Goal: Transaction & Acquisition: Purchase product/service

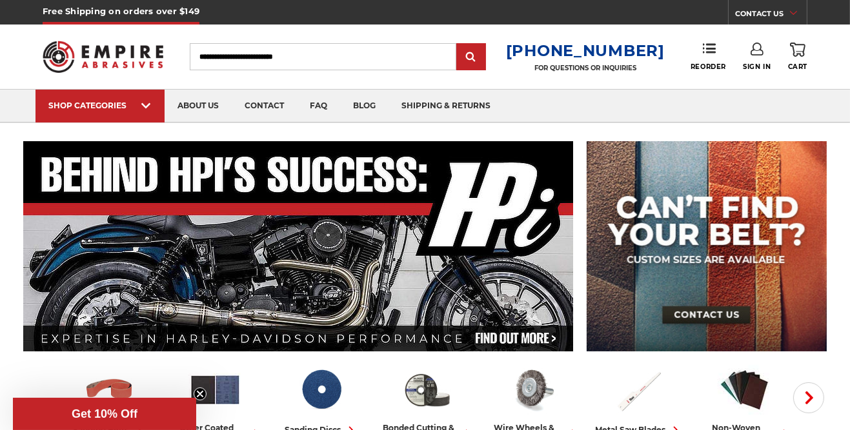
click at [156, 110] on link "SHOP CATEGORIES" at bounding box center [99, 106] width 129 height 33
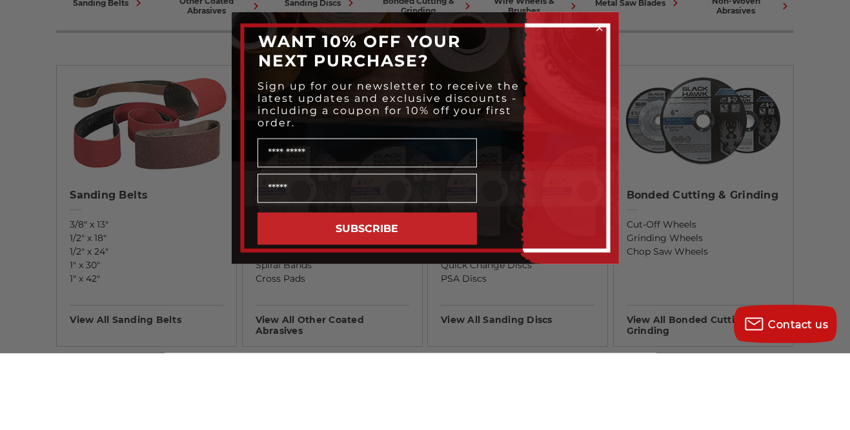
scroll to position [350, 0]
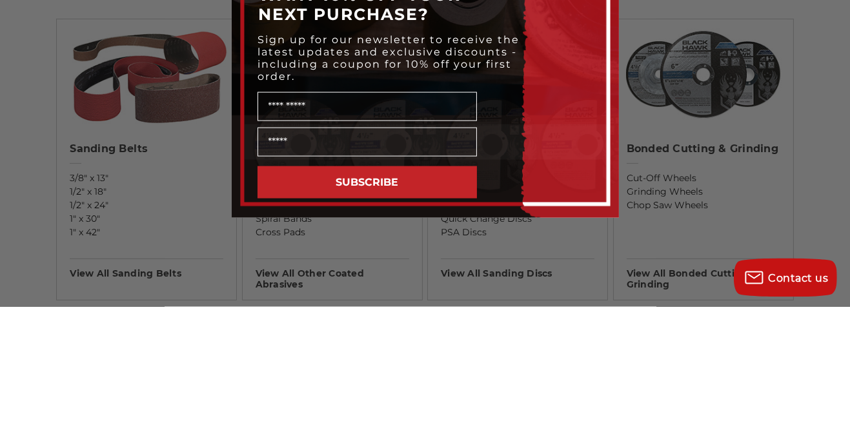
click at [597, 112] on circle "Close dialog" at bounding box center [599, 105] width 12 height 12
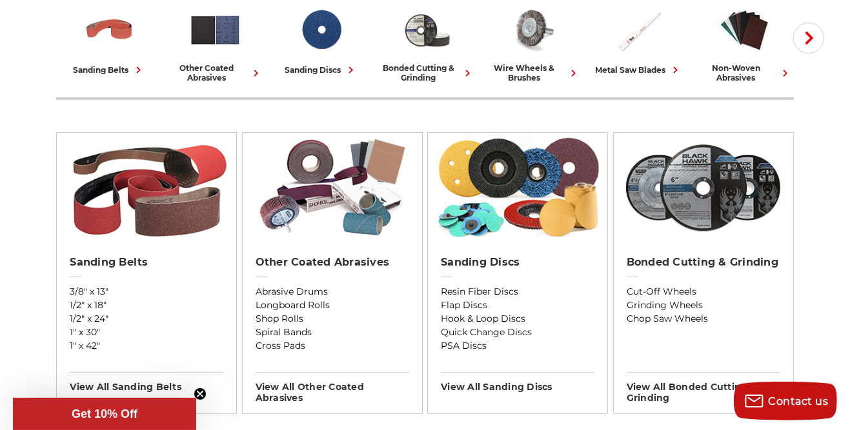
scroll to position [386, 0]
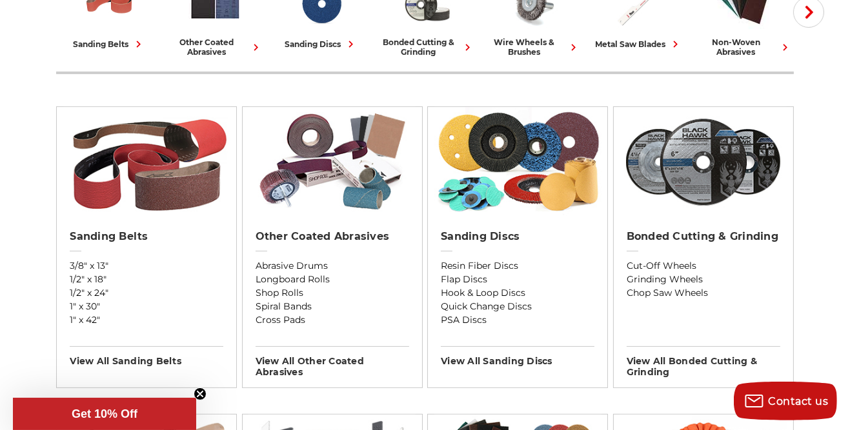
click at [164, 166] on img at bounding box center [146, 162] width 167 height 110
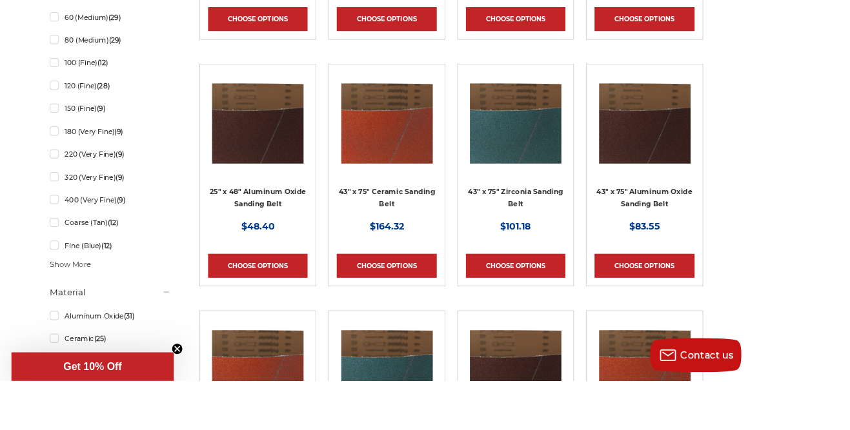
scroll to position [1268, 0]
click at [116, 254] on link "Coarse (Tan) (12)" at bounding box center [124, 252] width 137 height 23
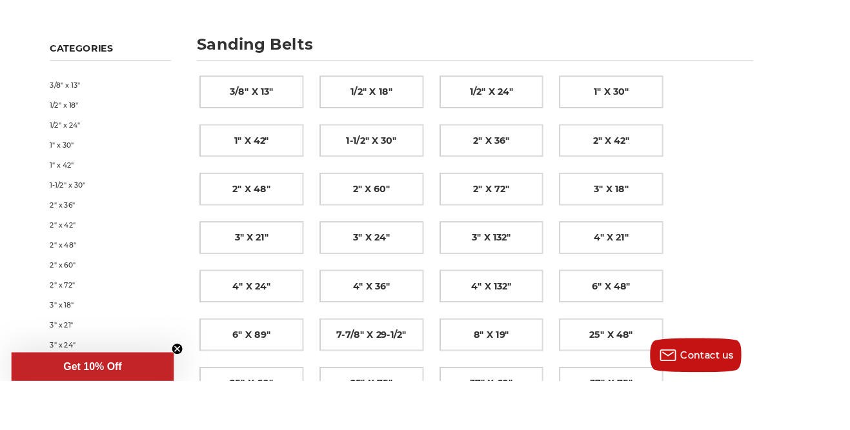
scroll to position [161, 0]
click at [441, 112] on span "1/2" x 18"" at bounding box center [419, 105] width 47 height 22
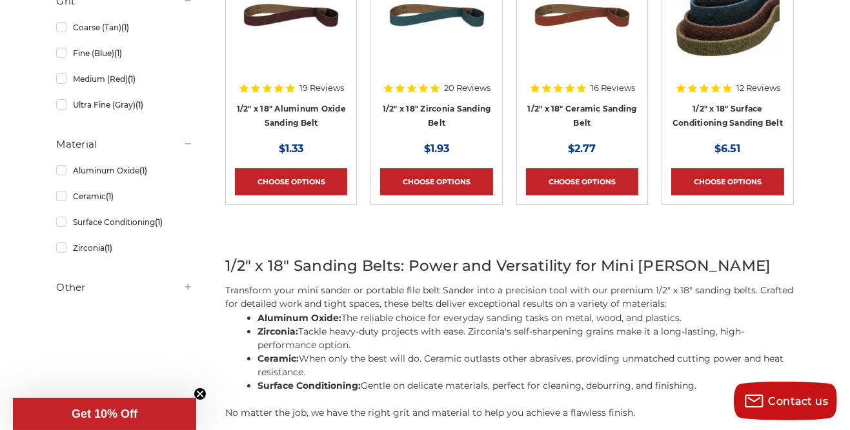
scroll to position [357, 0]
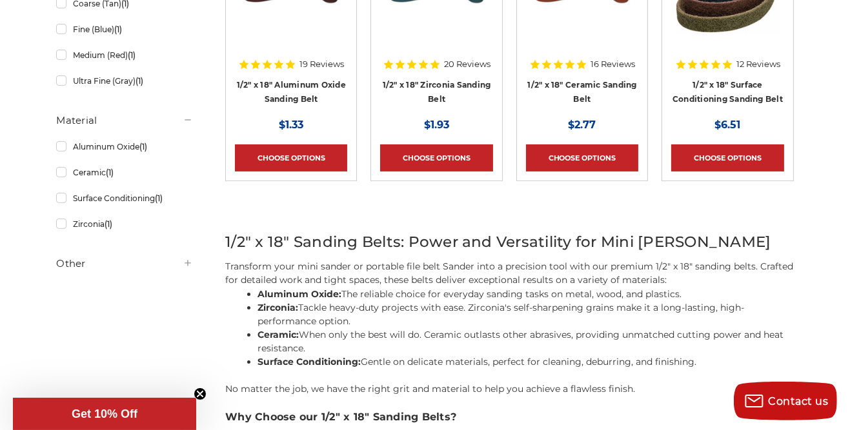
click at [199, 395] on icon "Close teaser" at bounding box center [199, 394] width 5 height 5
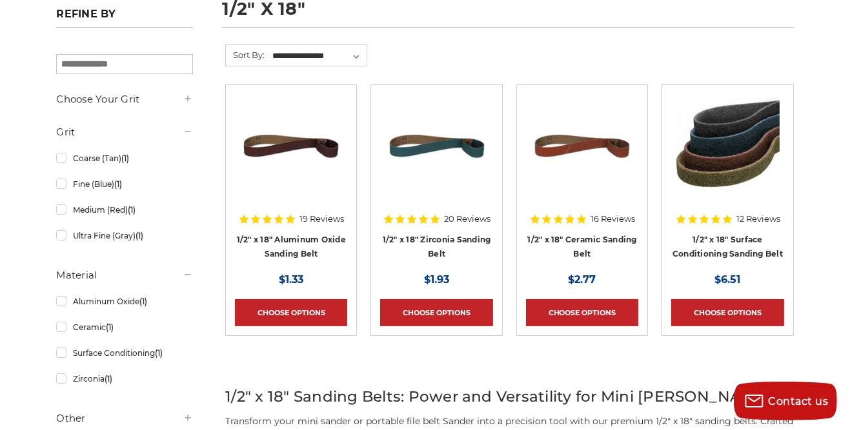
scroll to position [203, 0]
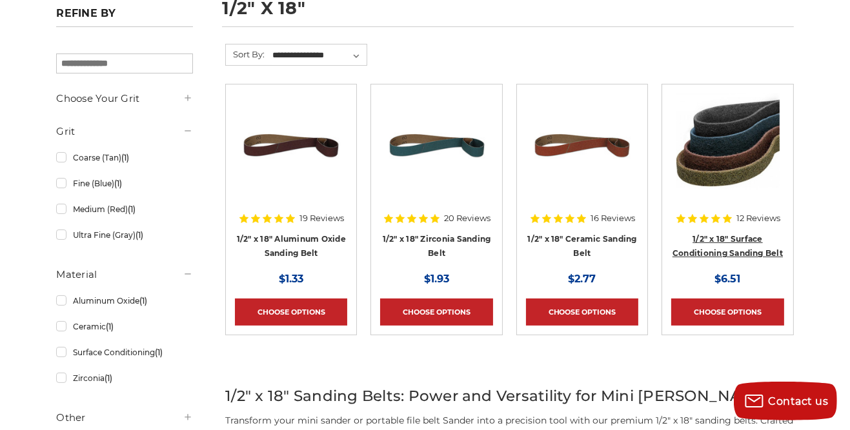
click at [736, 253] on link "1/2" x 18" Surface Conditioning Sanding Belt" at bounding box center [727, 246] width 110 height 25
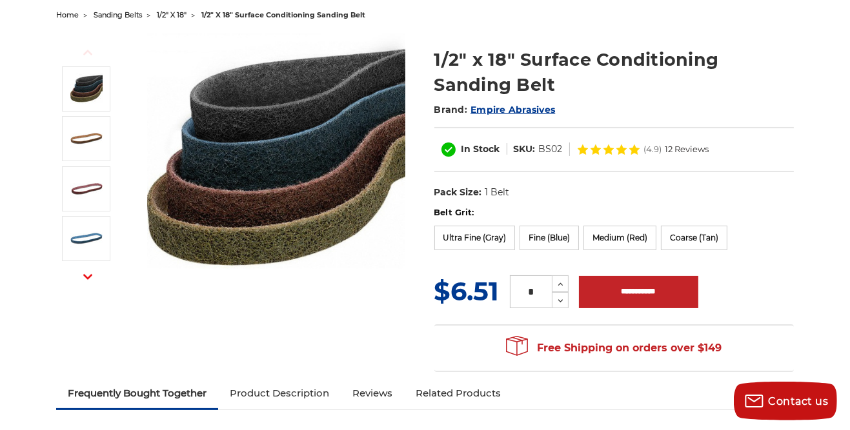
scroll to position [136, 0]
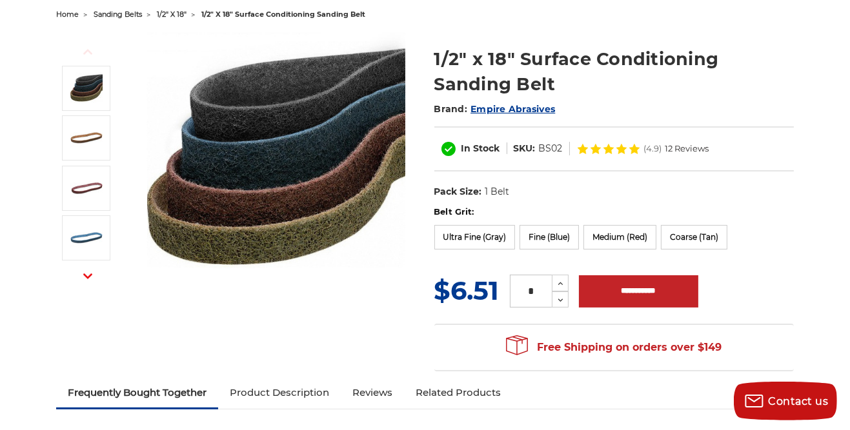
click at [476, 243] on label "Ultra Fine (Gray)" at bounding box center [474, 237] width 81 height 25
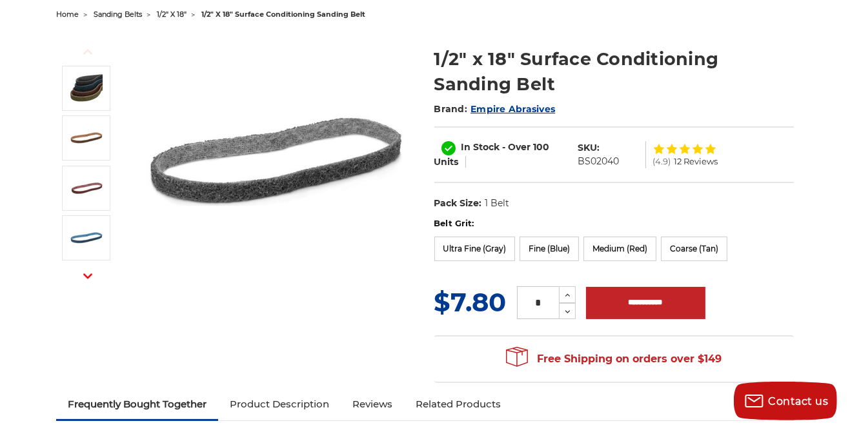
click at [553, 257] on label "Fine (Blue)" at bounding box center [548, 249] width 59 height 25
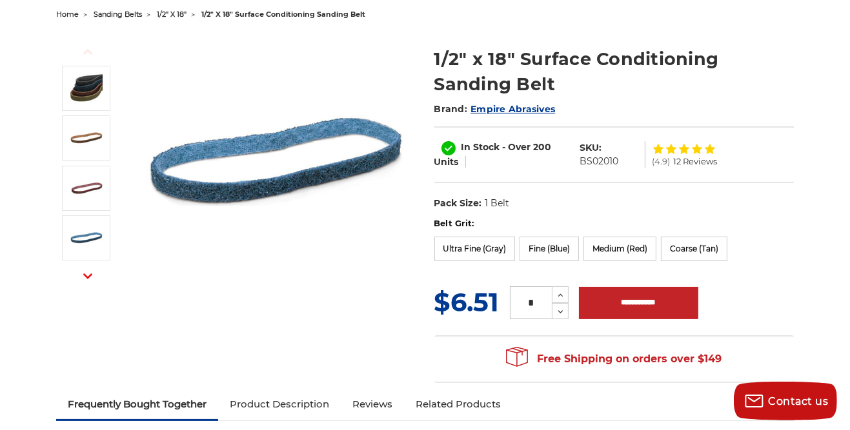
click at [617, 257] on label "Medium (Red)" at bounding box center [619, 249] width 73 height 25
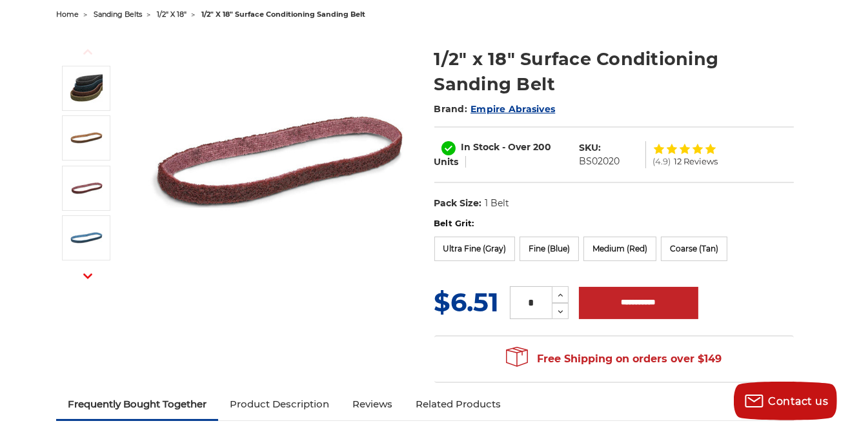
click at [624, 257] on label "Medium (Red)" at bounding box center [619, 249] width 73 height 25
click at [685, 254] on label "Coarse (Tan)" at bounding box center [694, 249] width 66 height 25
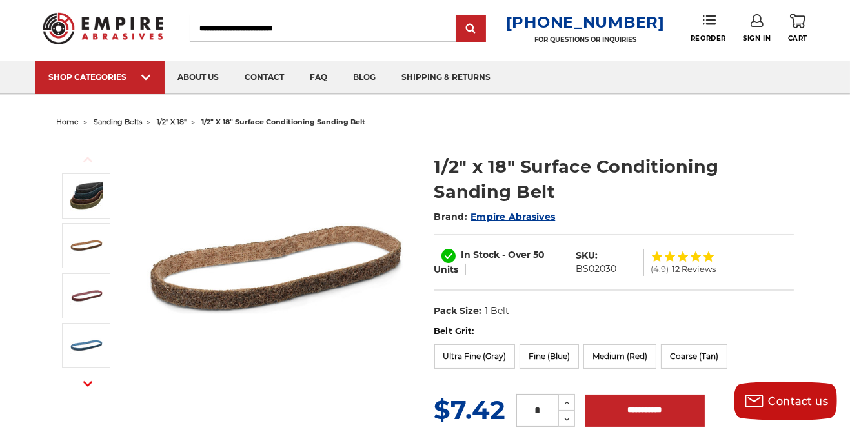
scroll to position [0, 0]
